Goal: Transaction & Acquisition: Purchase product/service

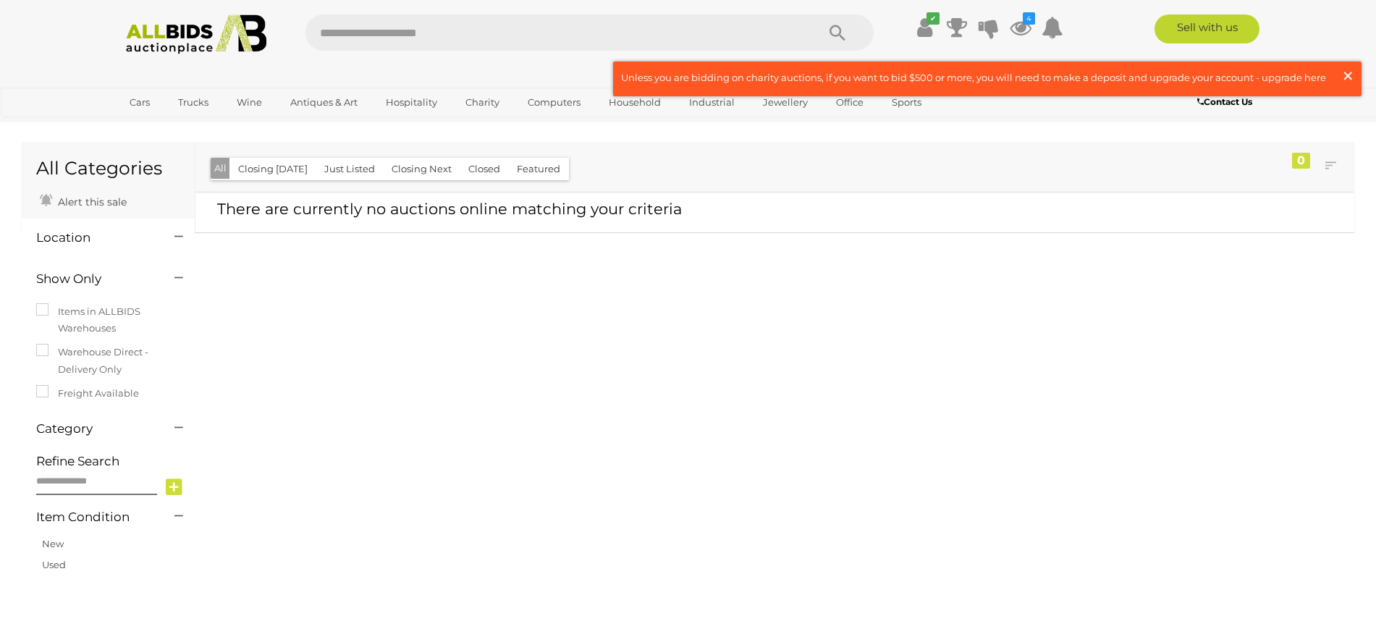
click at [1345, 72] on span "×" at bounding box center [1348, 76] width 13 height 28
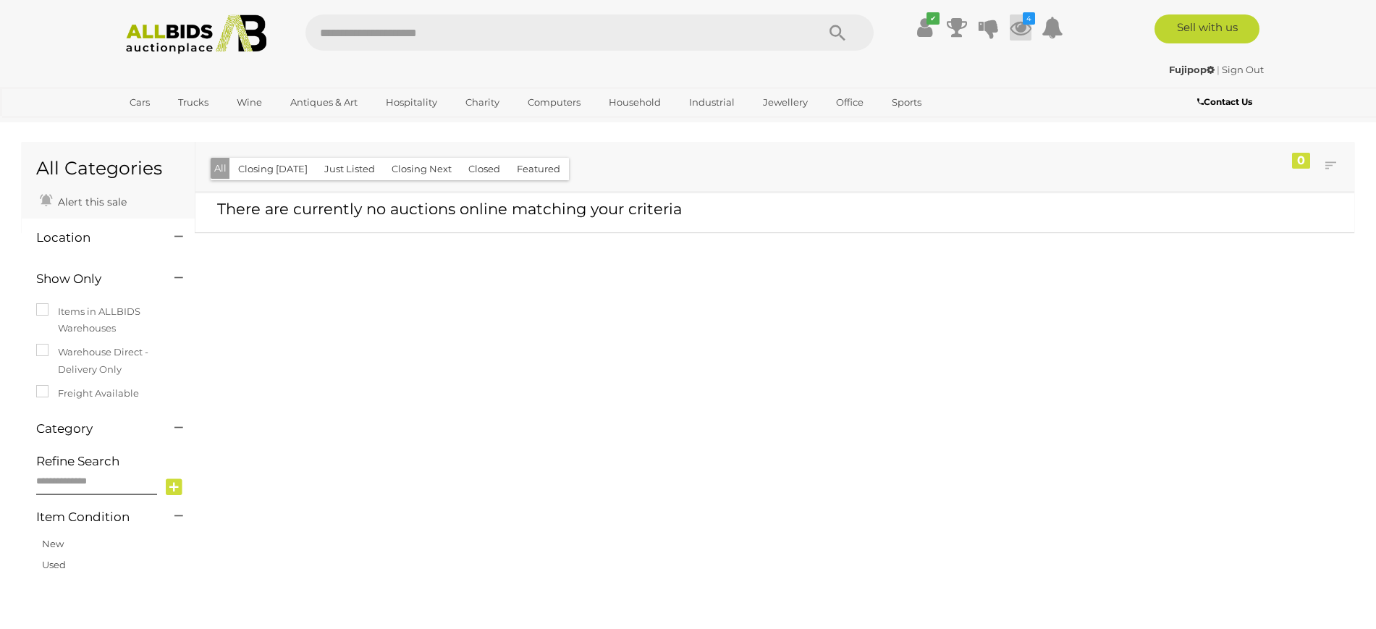
click at [1027, 23] on icon "4" at bounding box center [1029, 18] width 12 height 12
click at [390, 44] on input "text" at bounding box center [554, 32] width 497 height 36
type input "*******"
